Goal: Information Seeking & Learning: Understand process/instructions

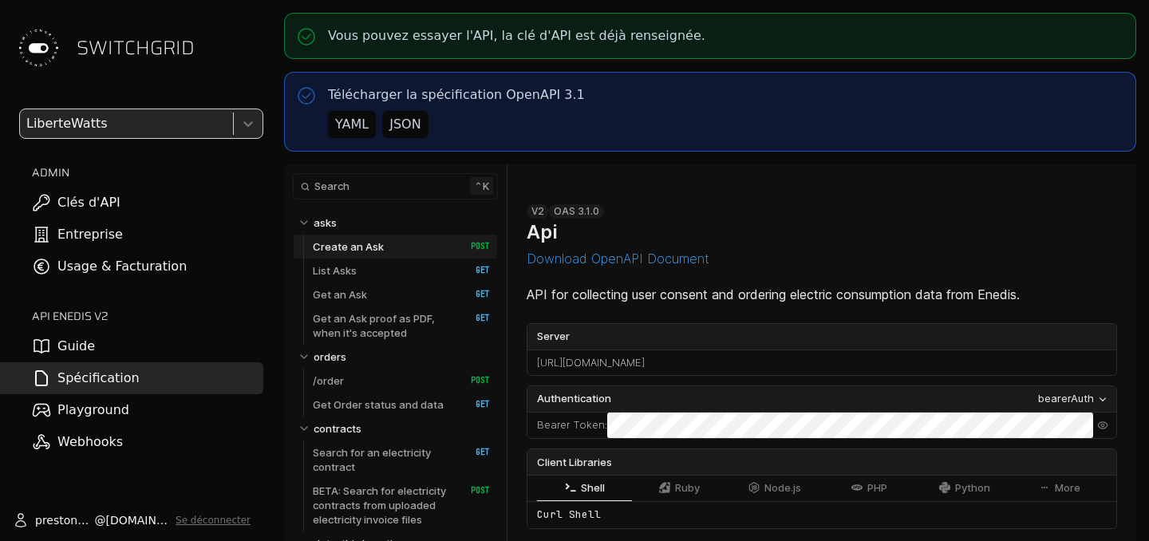
select select "**********"
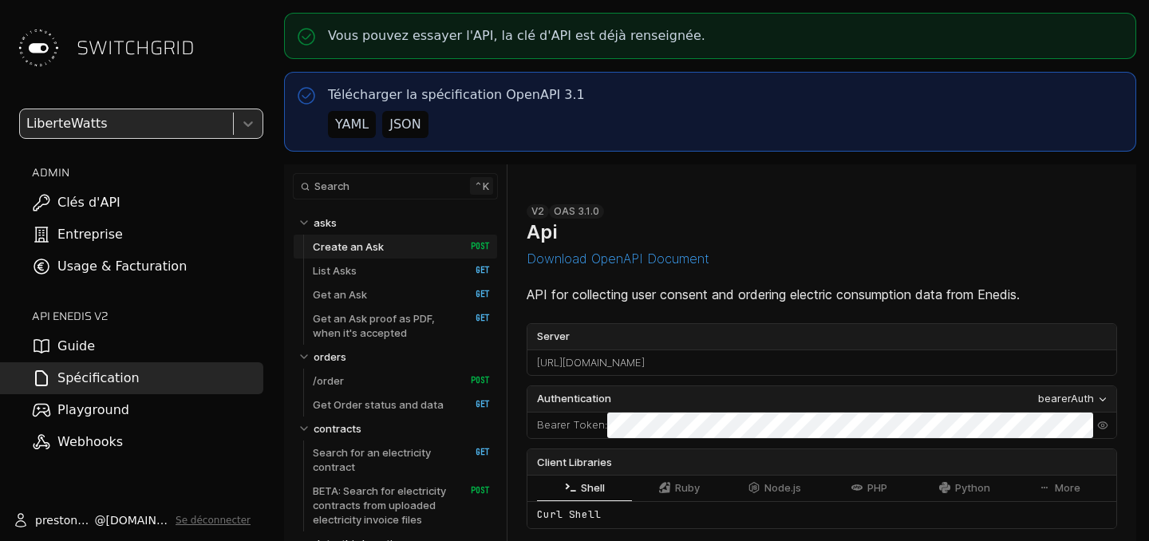
select select "**********"
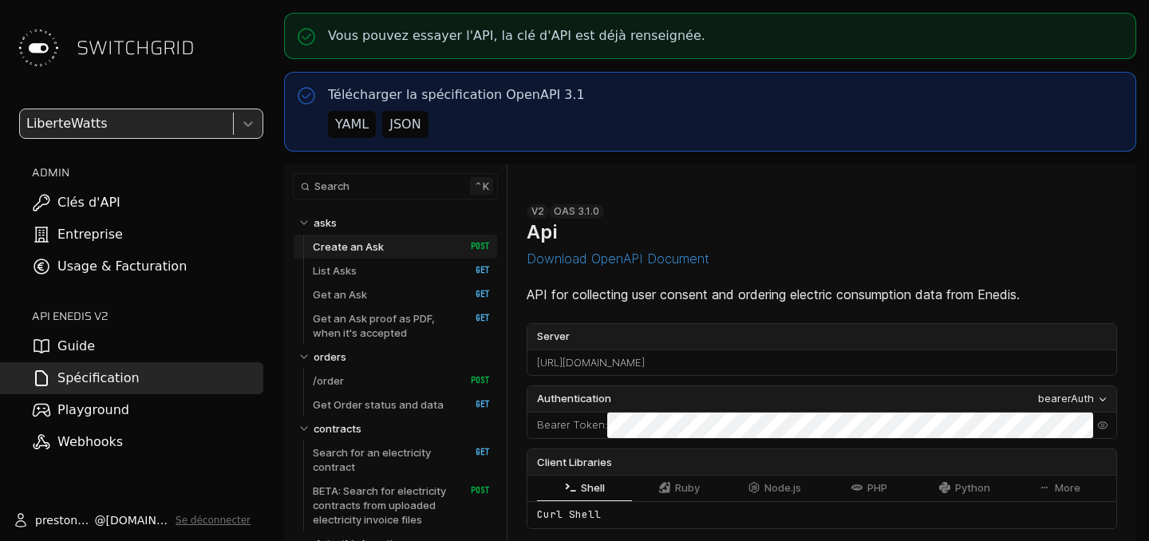
select select "**********"
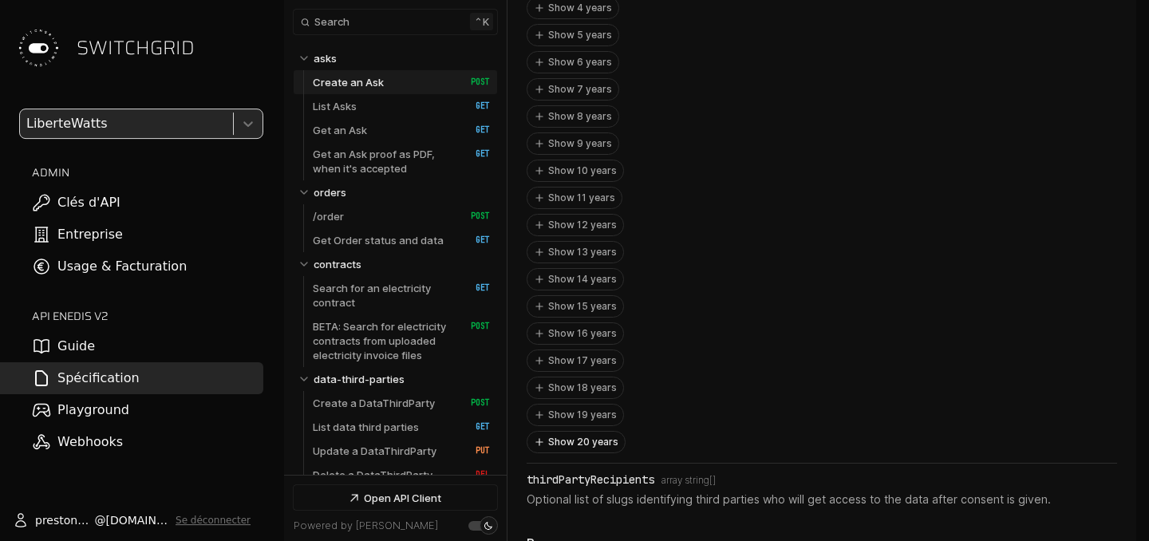
scroll to position [2389, 0]
